Goal: Use online tool/utility: Utilize a website feature to perform a specific function

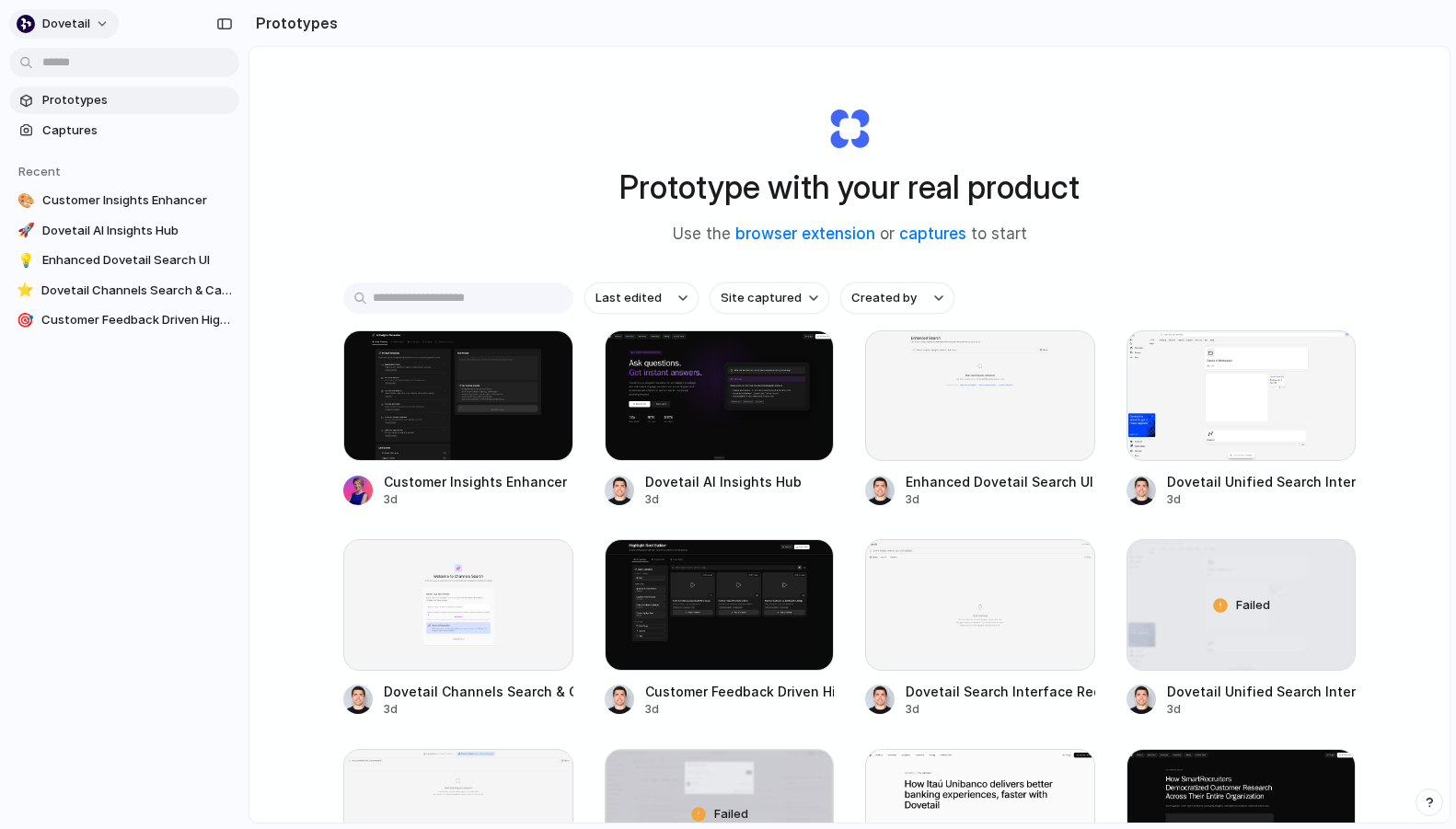
click at [95, 20] on button "dovetail" at bounding box center [63, 24] width 109 height 30
click at [220, 432] on div "Settings Invite members Change theme Sign out" at bounding box center [728, 414] width 1456 height 829
click at [128, 197] on span "Customer Insights Enhancer" at bounding box center [137, 200] width 189 height 19
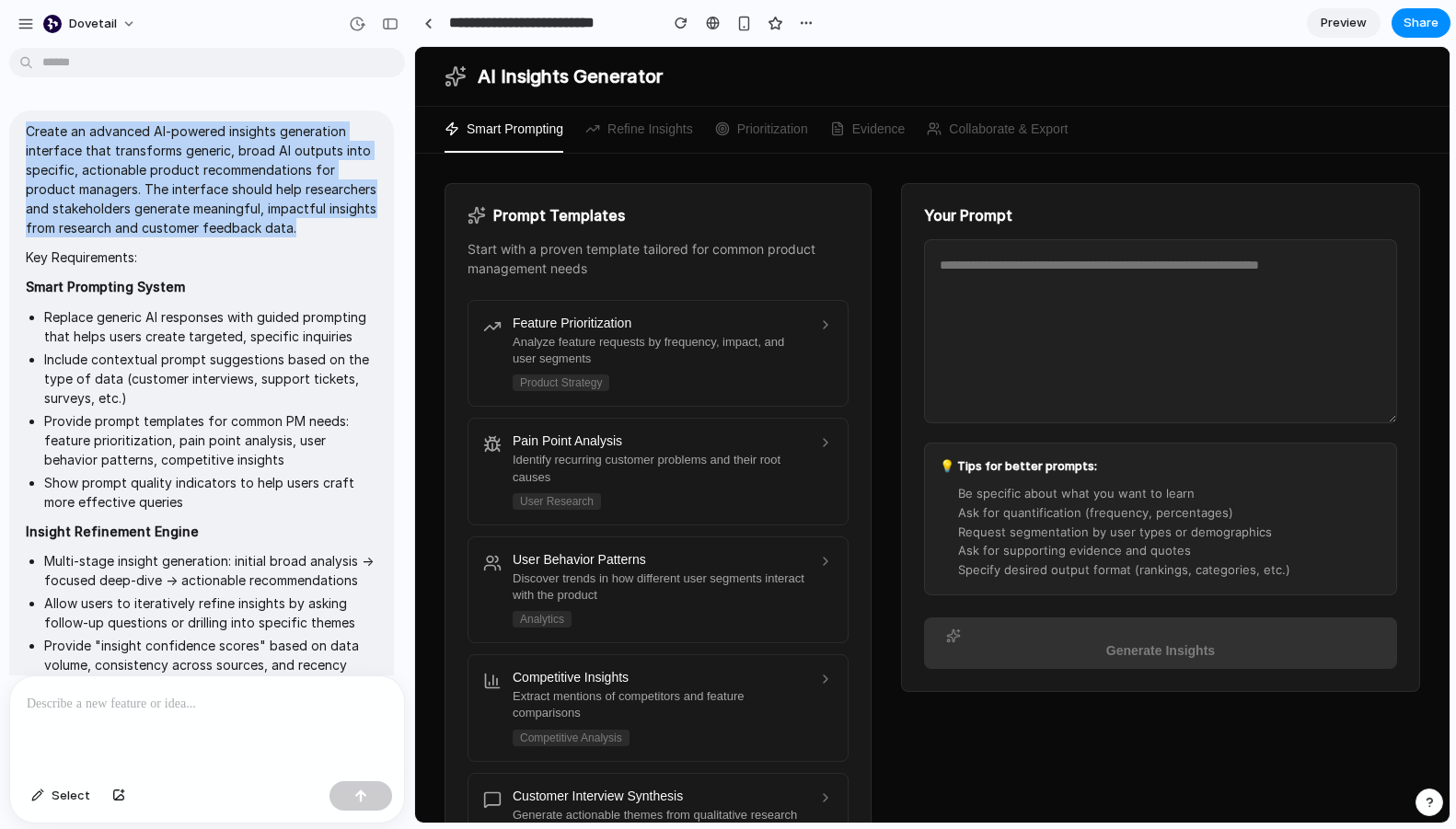
drag, startPoint x: 26, startPoint y: 130, endPoint x: 298, endPoint y: 222, distance: 287.1
click at [298, 222] on p "Create an advanced AI-powered insights generation interface that transforms gen…" at bounding box center [201, 180] width 351 height 116
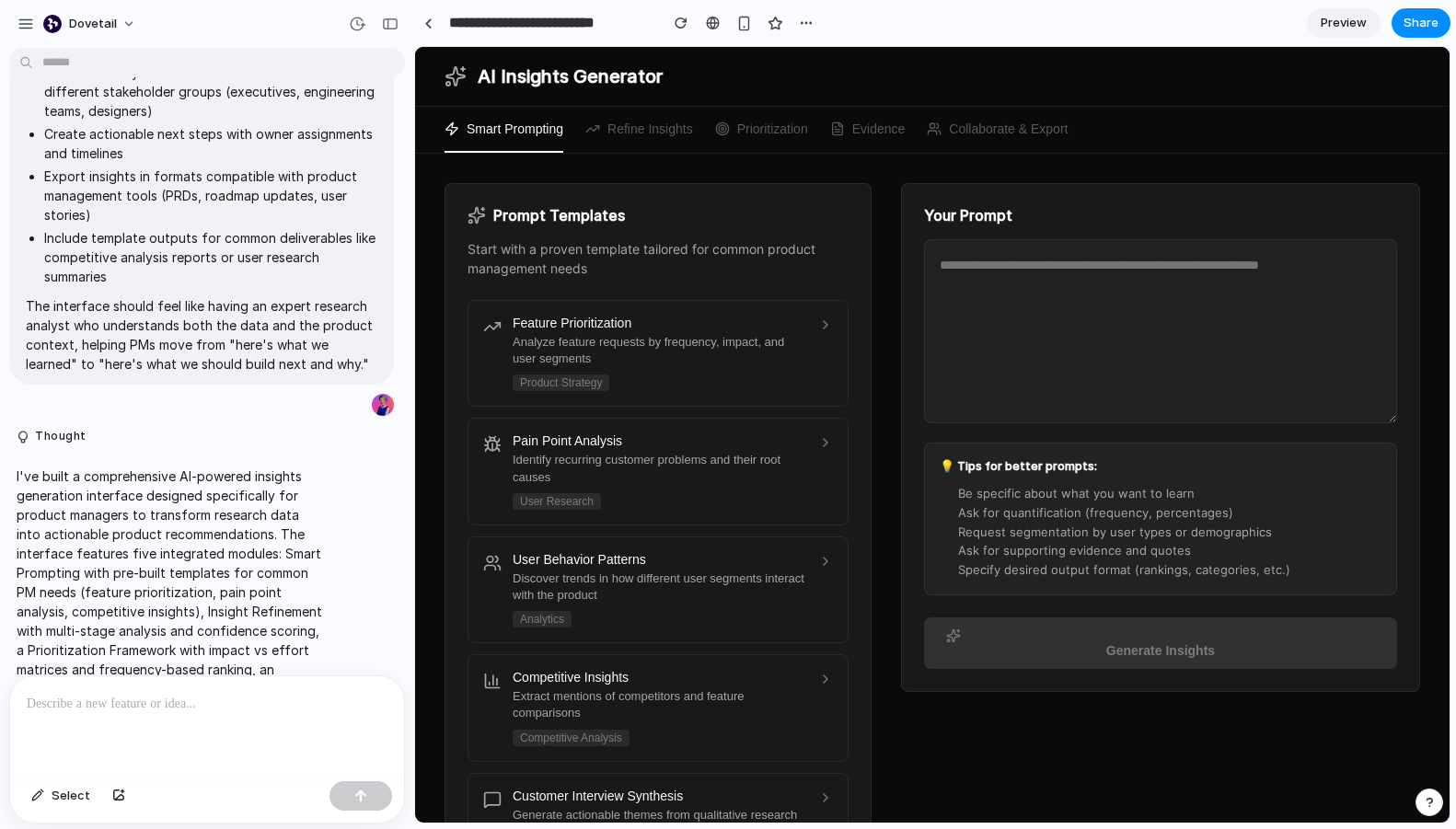
scroll to position [1322, 0]
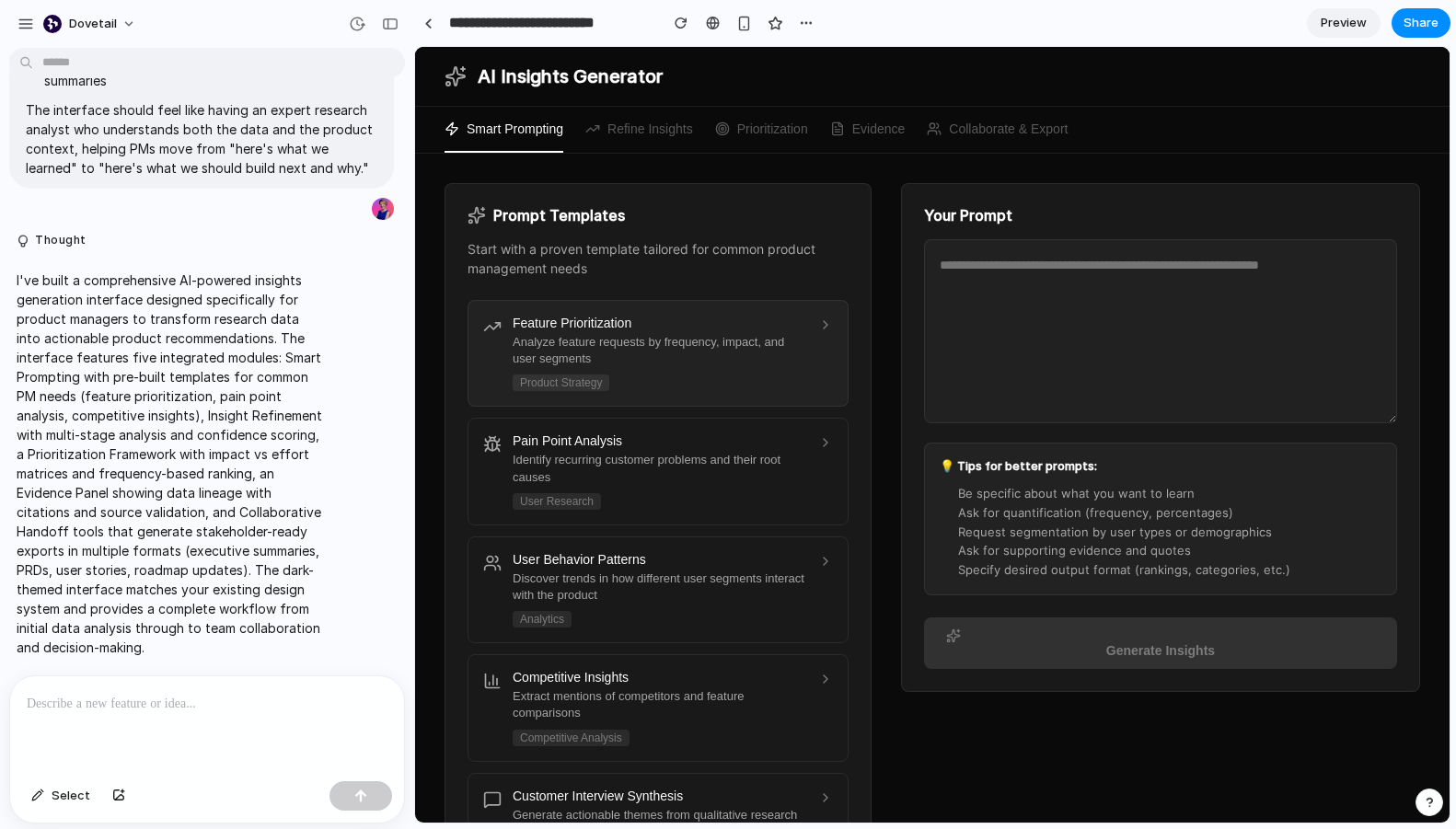
click at [705, 361] on div "Analyze feature requests by frequency, impact, and user segments" at bounding box center [660, 351] width 294 height 34
type textarea "**********"
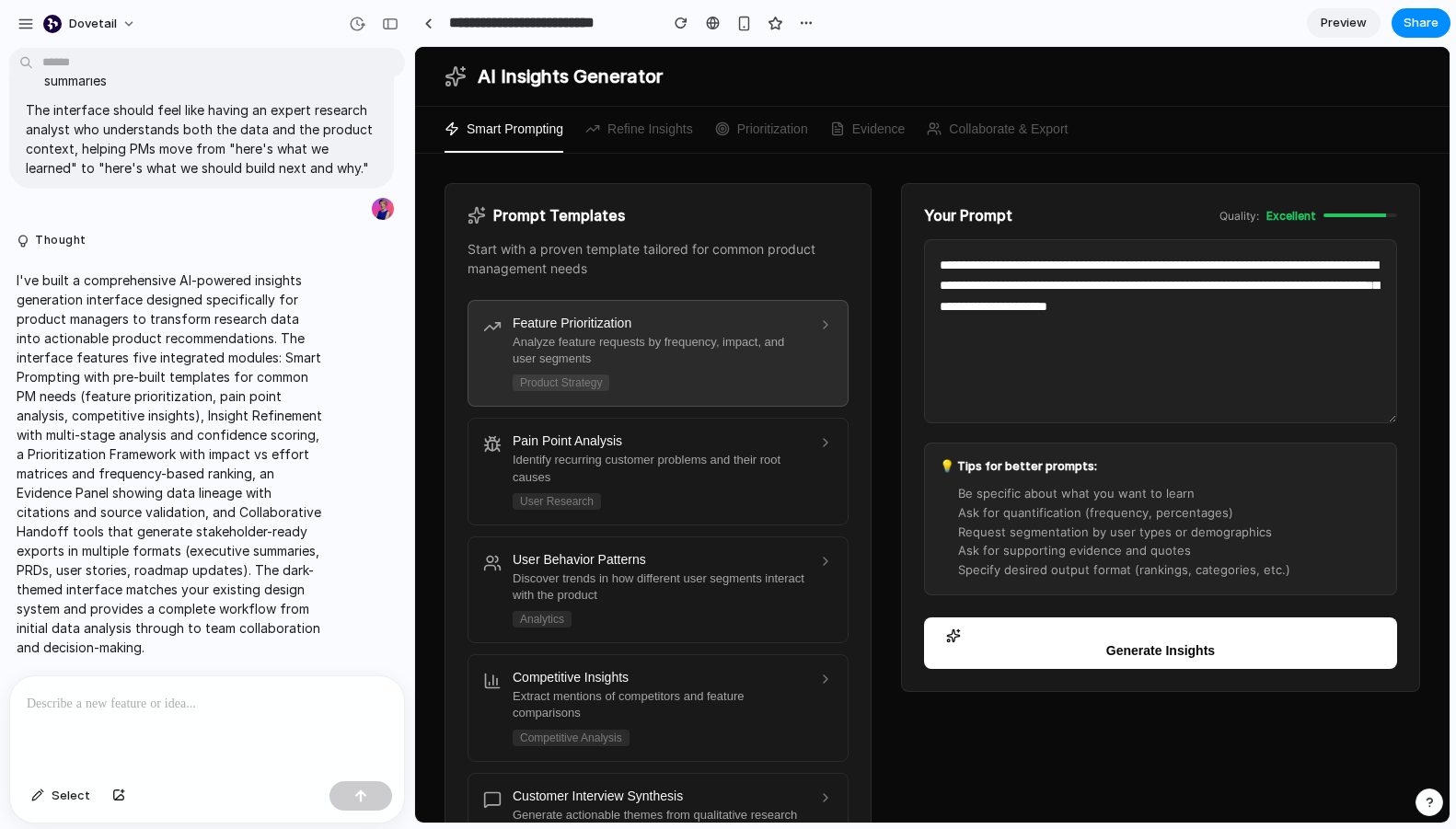
click at [1275, 655] on button "Generate Insights" at bounding box center [1160, 643] width 473 height 51
